Goal: Task Accomplishment & Management: Manage account settings

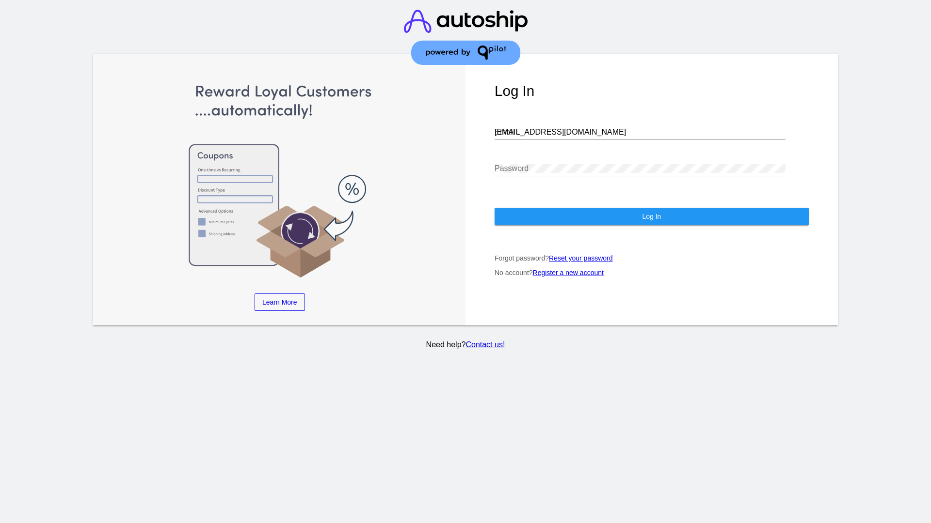
type input "jr@patternsinthecloud.com"
click at [651, 217] on span "Log In" at bounding box center [651, 217] width 19 height 8
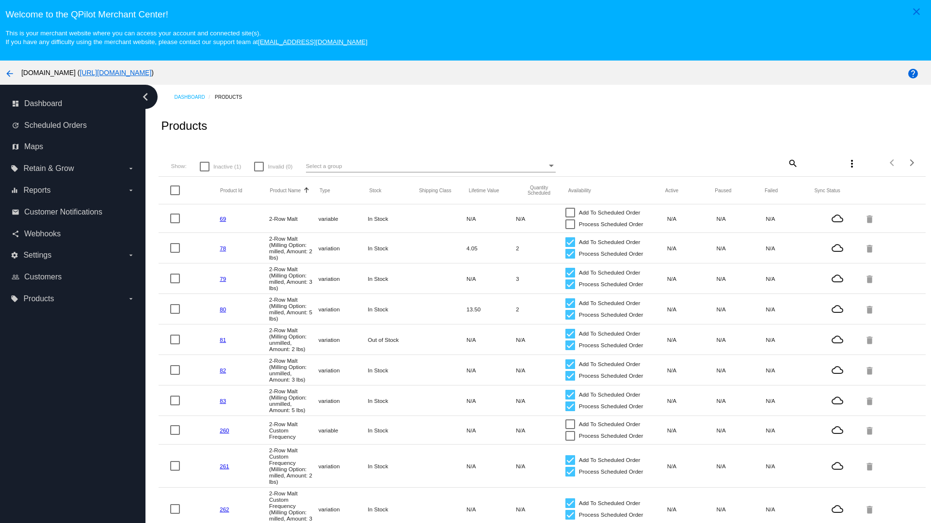
click at [220, 166] on span "Inactive (1)" at bounding box center [227, 167] width 28 height 12
click at [205, 172] on input "Inactive (1)" at bounding box center [204, 172] width 0 height 0
checkbox input "true"
click at [786, 163] on mat-icon "search" at bounding box center [792, 163] width 12 height 15
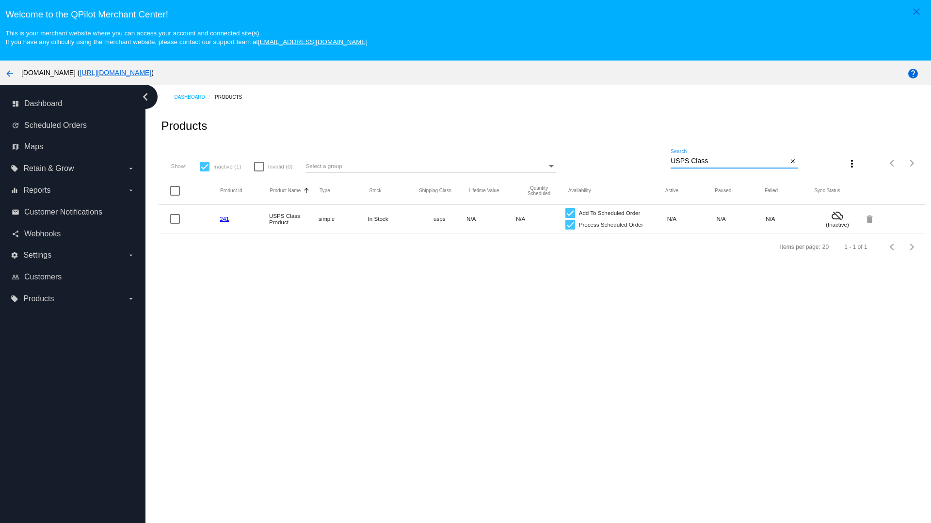
type input "USPS Class"
click at [565, 224] on div at bounding box center [570, 225] width 10 height 10
click at [569, 230] on input "Process Scheduled Order" at bounding box center [569, 230] width 0 height 0
checkbox input "false"
click at [565, 213] on div at bounding box center [570, 213] width 10 height 10
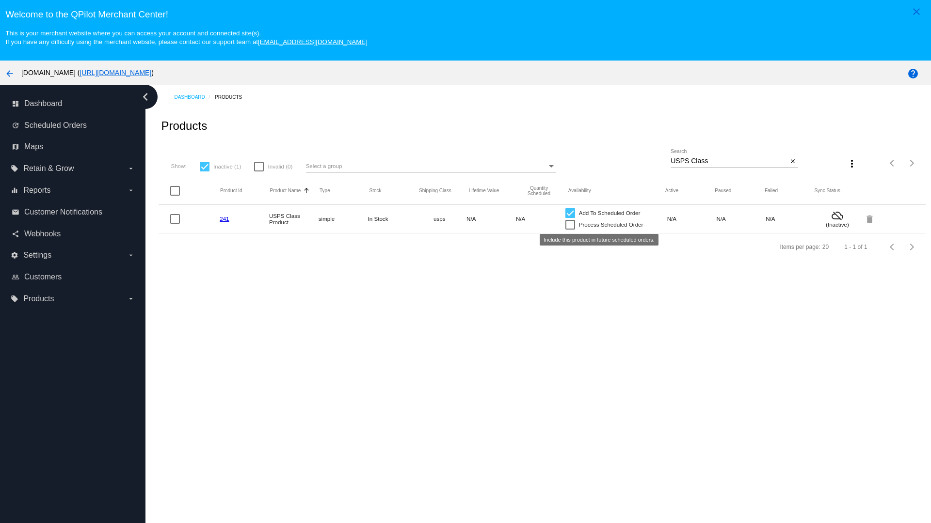
click at [569, 218] on input "Add To Scheduled Order" at bounding box center [569, 218] width 0 height 0
checkbox input "false"
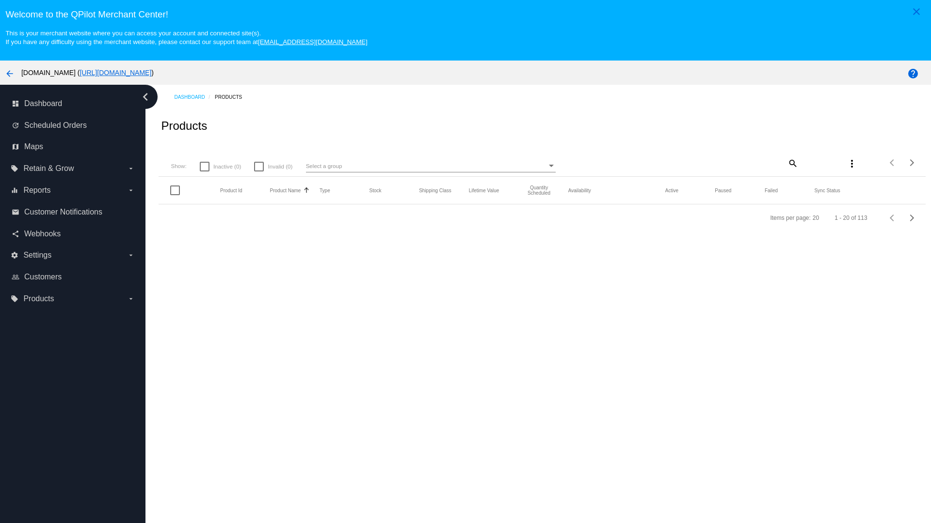
click at [786, 163] on mat-icon "search" at bounding box center [792, 163] width 12 height 15
